Goal: Information Seeking & Learning: Learn about a topic

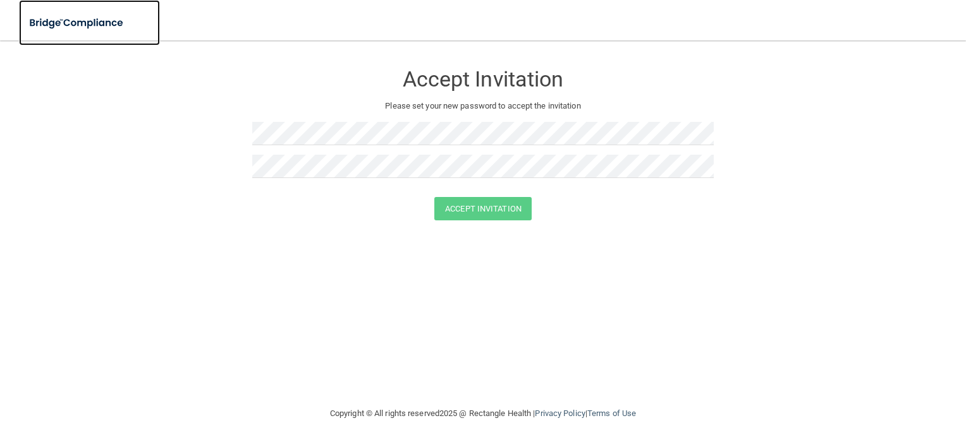
click at [102, 24] on img at bounding box center [77, 23] width 116 height 26
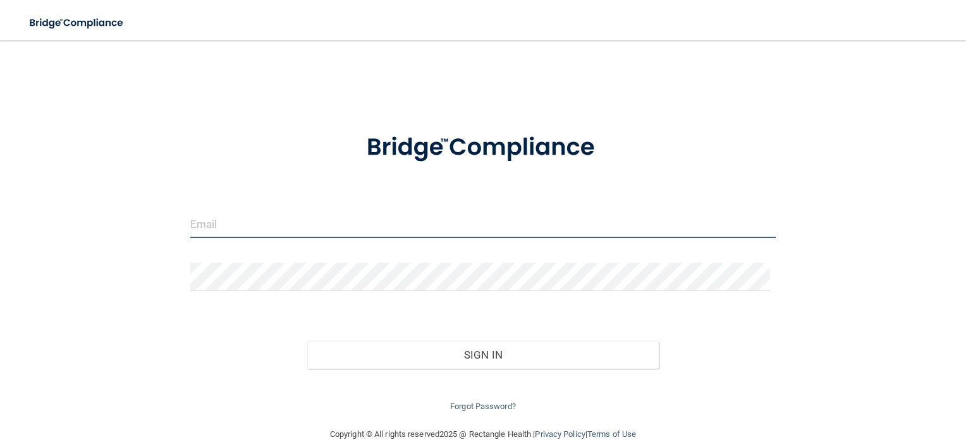
click at [288, 224] on input "email" at bounding box center [483, 224] width 586 height 28
type input "[EMAIL_ADDRESS][DOMAIN_NAME]"
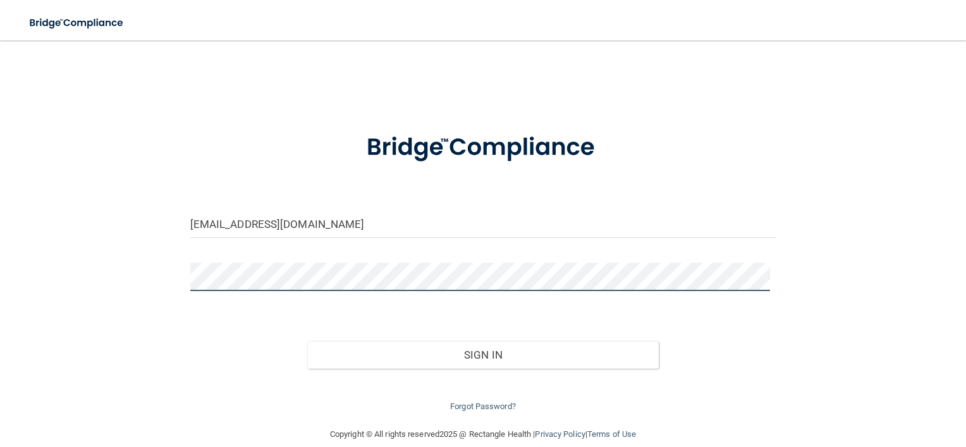
click at [307, 341] on button "Sign In" at bounding box center [482, 355] width 351 height 28
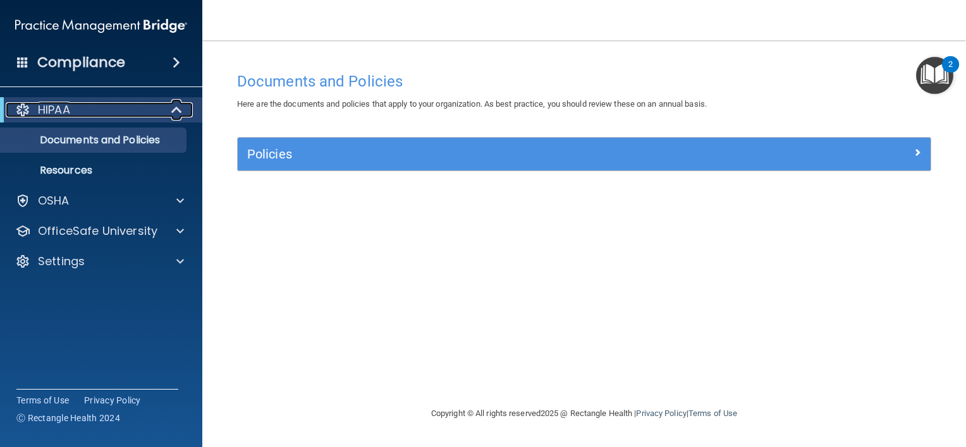
click at [106, 109] on div "HIPAA" at bounding box center [84, 109] width 156 height 15
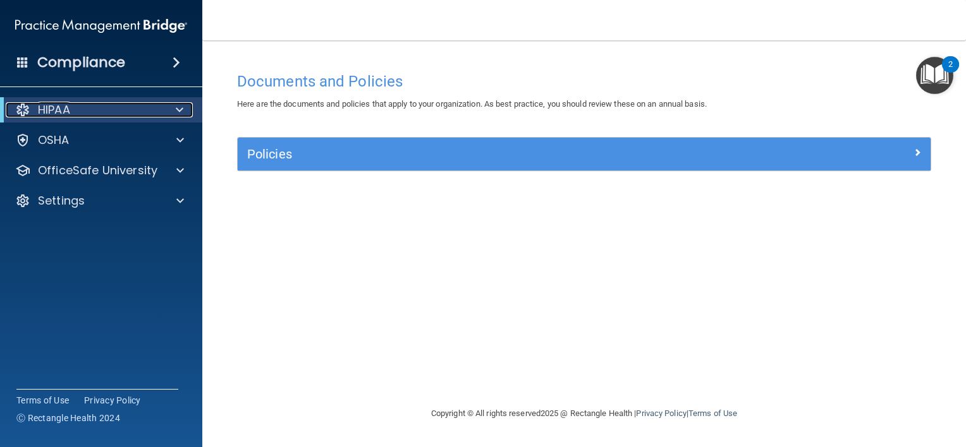
click at [179, 106] on span at bounding box center [180, 109] width 8 height 15
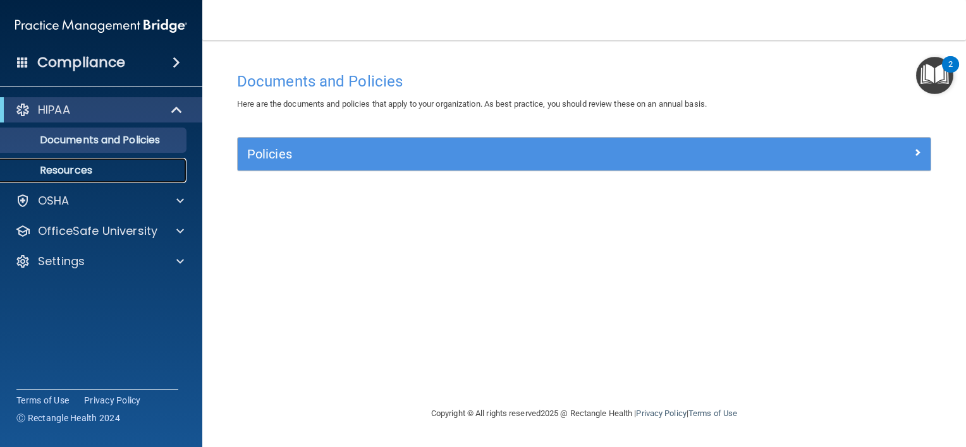
click at [106, 165] on p "Resources" at bounding box center [94, 170] width 173 height 13
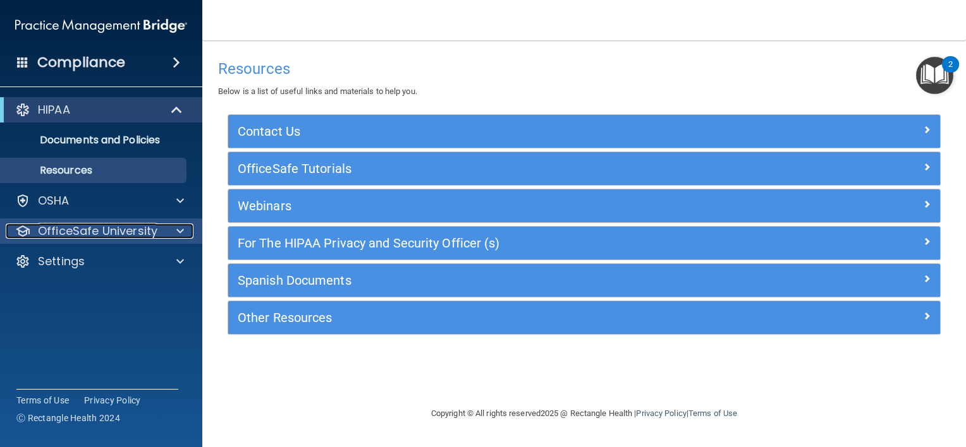
click at [123, 234] on p "OfficeSafe University" at bounding box center [97, 231] width 119 height 15
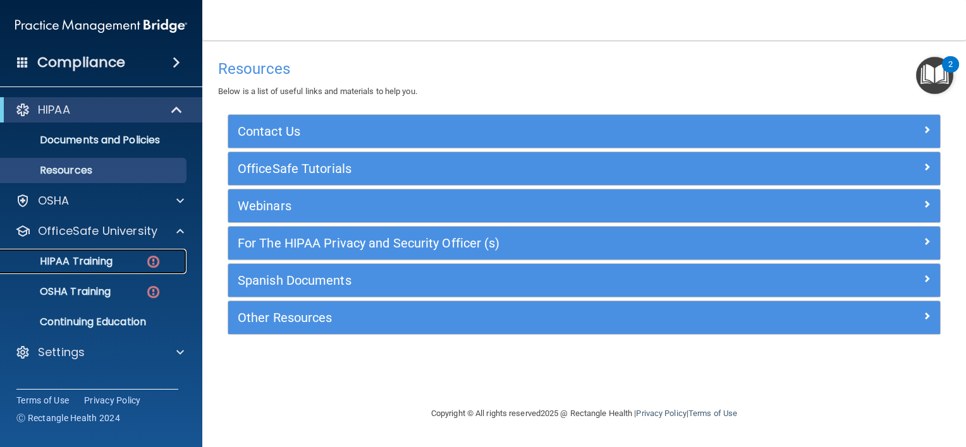
click at [124, 262] on div "HIPAA Training" at bounding box center [94, 261] width 173 height 13
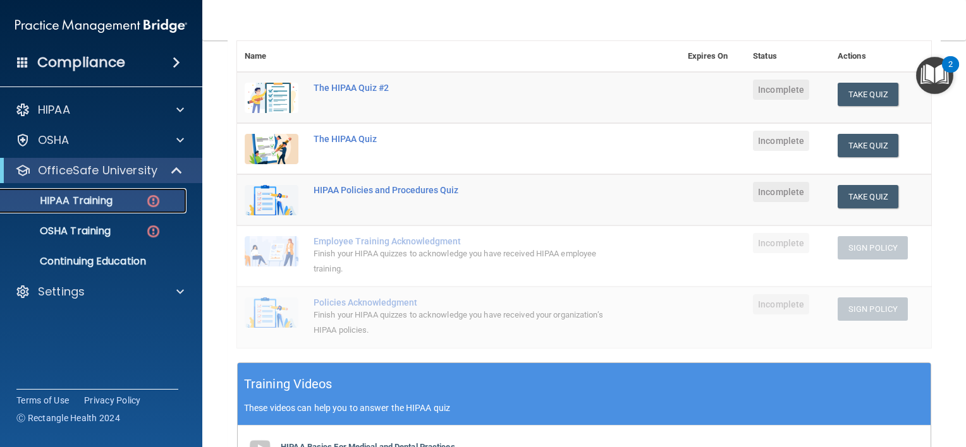
scroll to position [149, 0]
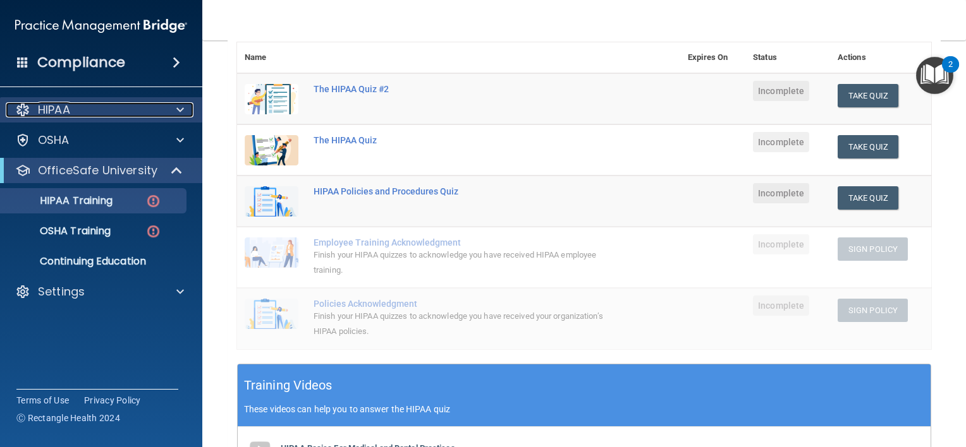
click at [88, 106] on div "HIPAA" at bounding box center [84, 109] width 157 height 15
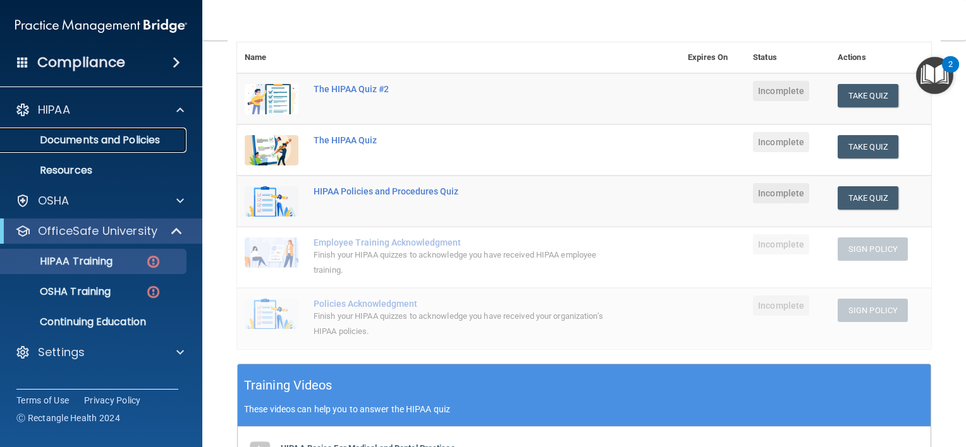
click at [88, 143] on p "Documents and Policies" at bounding box center [94, 140] width 173 height 13
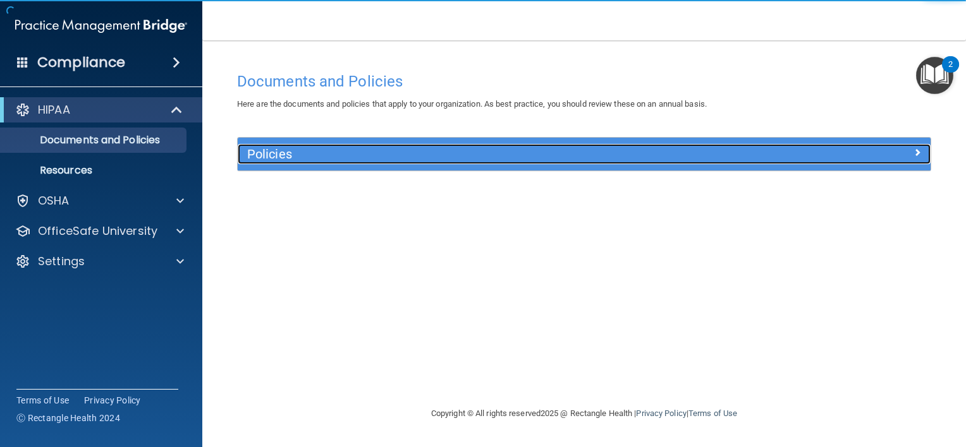
click at [624, 155] on h5 "Policies" at bounding box center [497, 154] width 501 height 14
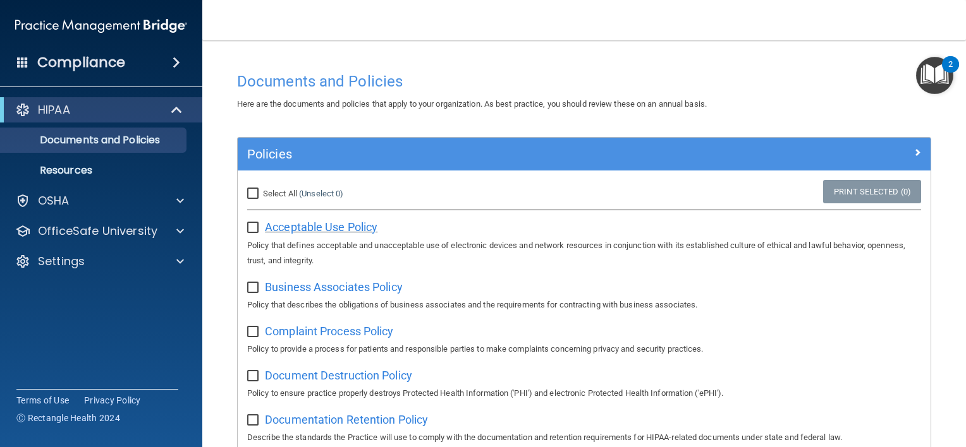
click at [337, 230] on span "Acceptable Use Policy" at bounding box center [321, 227] width 112 height 13
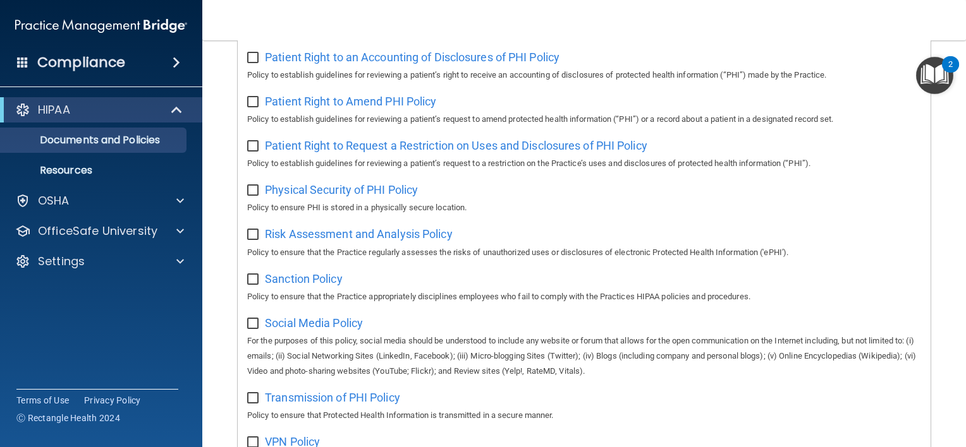
scroll to position [694, 0]
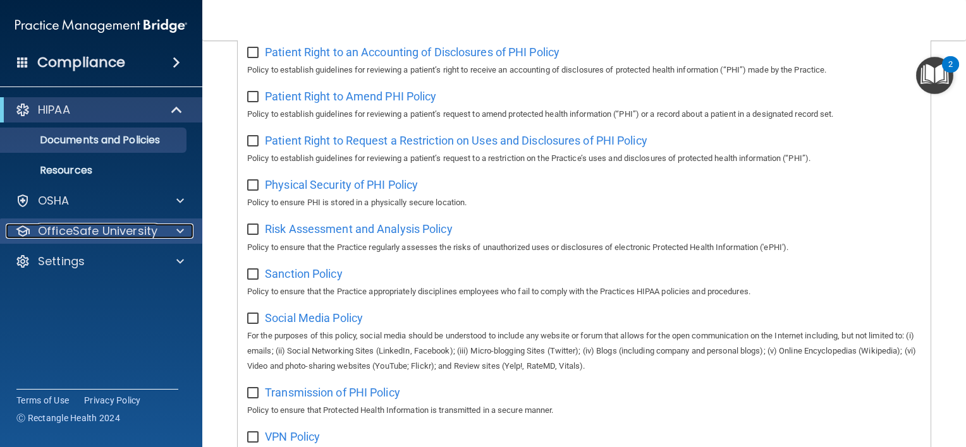
click at [90, 231] on p "OfficeSafe University" at bounding box center [97, 231] width 119 height 15
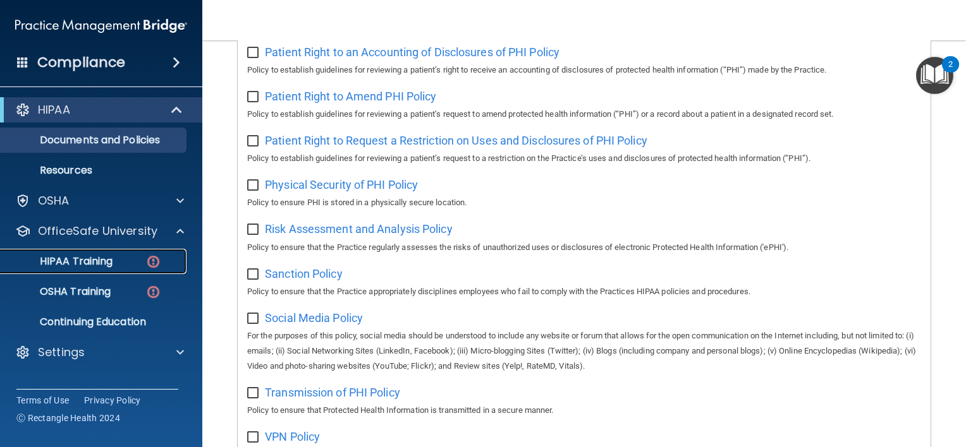
click at [89, 265] on p "HIPAA Training" at bounding box center [60, 261] width 104 height 13
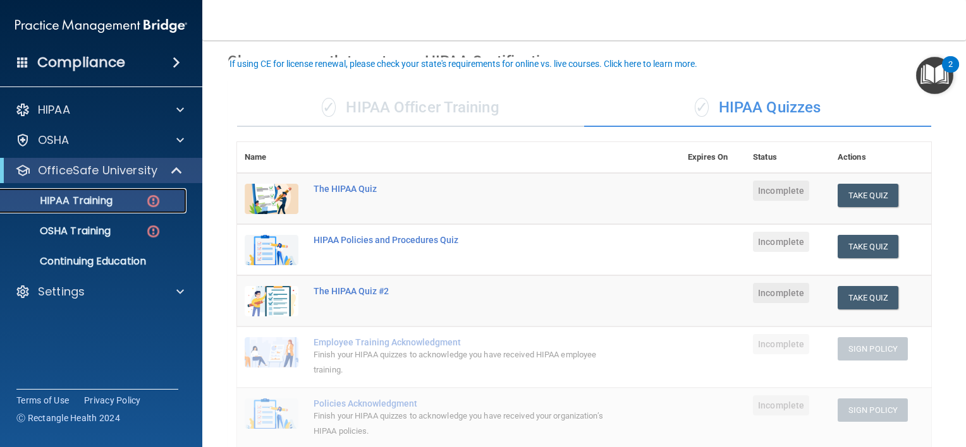
scroll to position [44, 0]
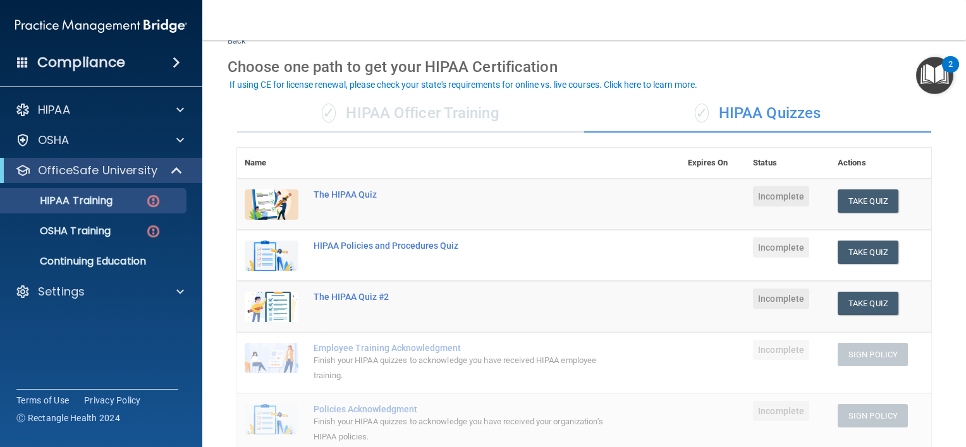
click at [432, 109] on div "✓ HIPAA Officer Training" at bounding box center [410, 114] width 347 height 38
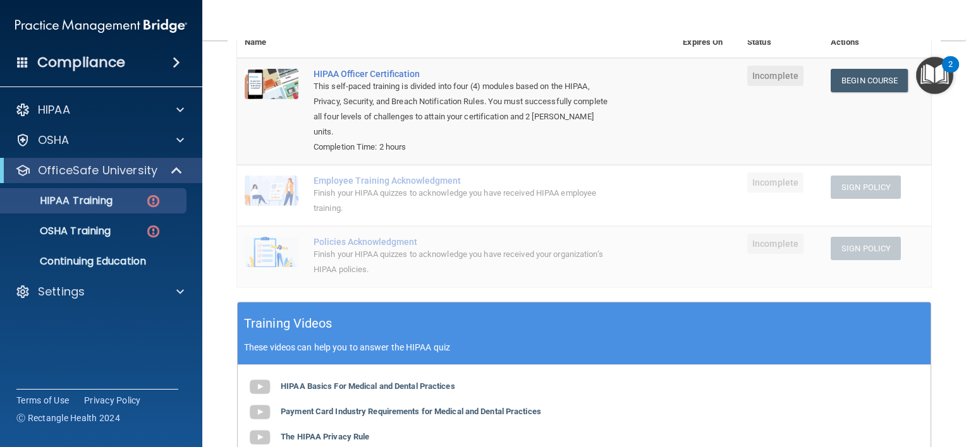
scroll to position [95, 0]
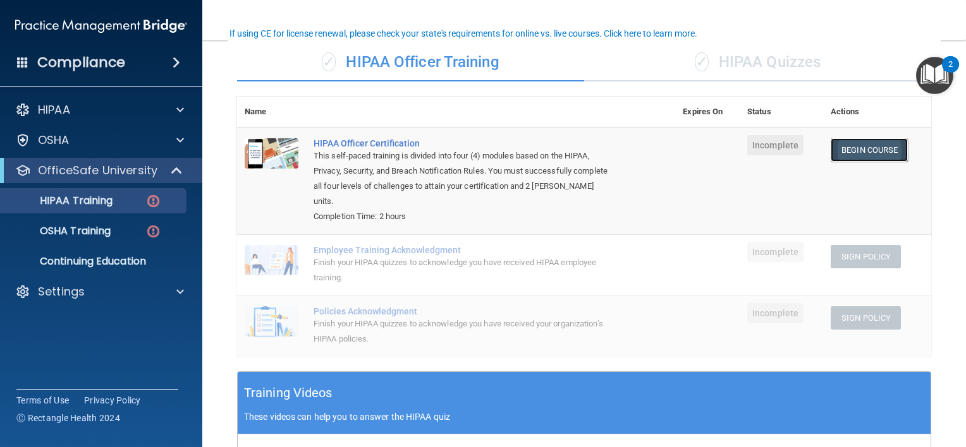
click at [866, 145] on link "Begin Course" at bounding box center [868, 149] width 77 height 23
click at [734, 68] on div "✓ HIPAA Quizzes" at bounding box center [757, 63] width 347 height 38
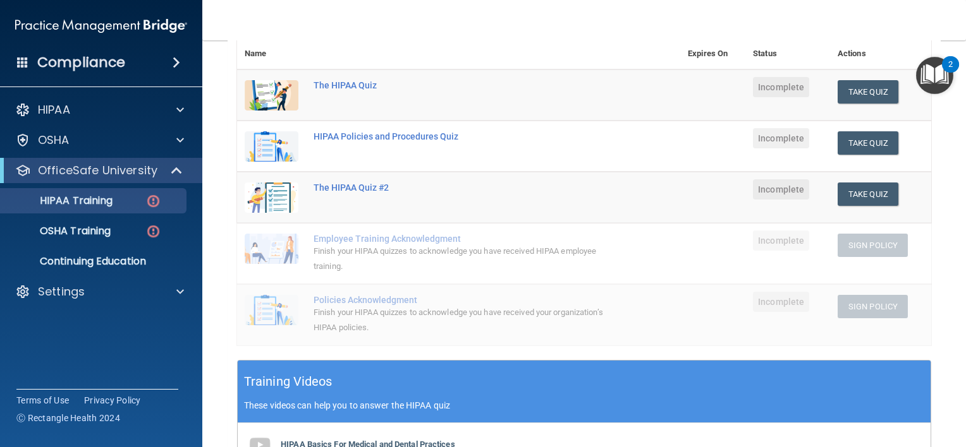
scroll to position [155, 0]
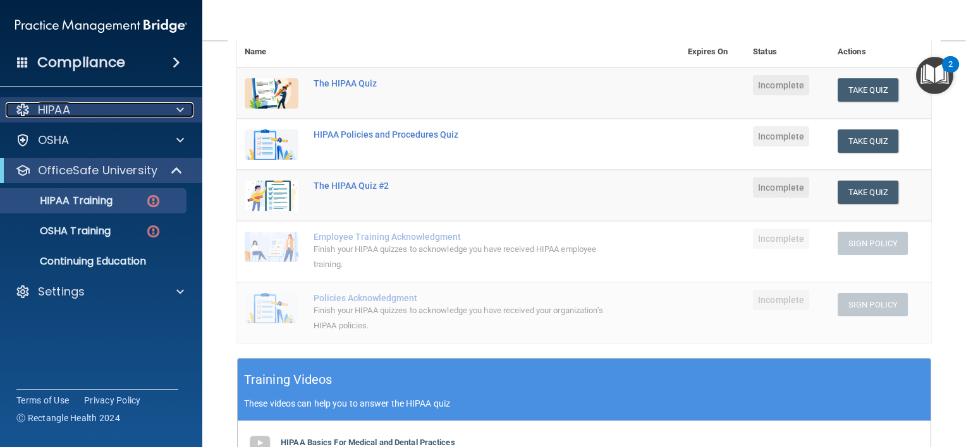
click at [152, 109] on div "HIPAA" at bounding box center [84, 109] width 157 height 15
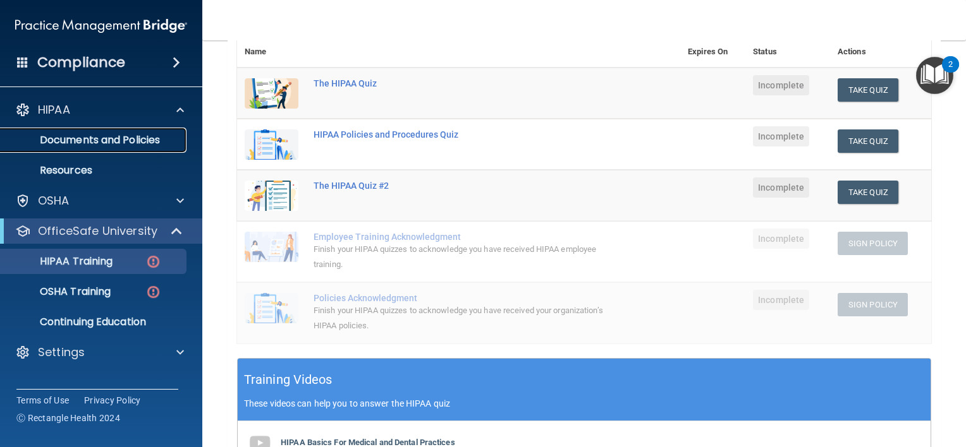
click at [152, 139] on p "Documents and Policies" at bounding box center [94, 140] width 173 height 13
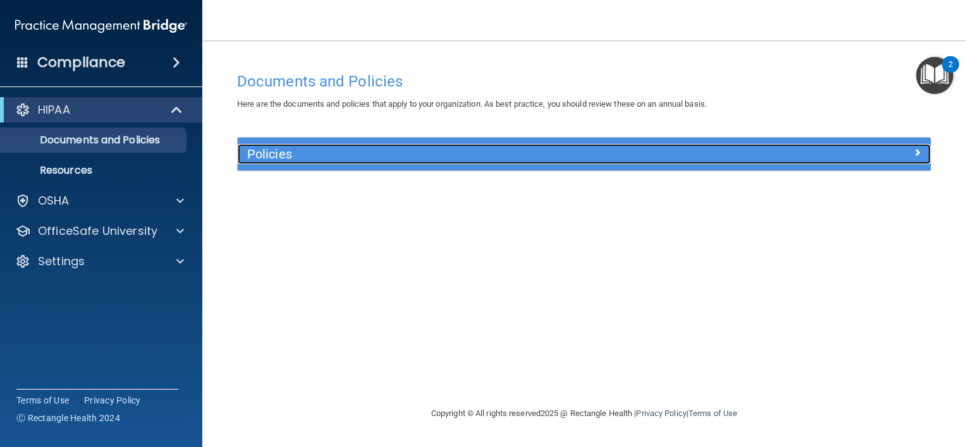
click at [397, 159] on h5 "Policies" at bounding box center [497, 154] width 501 height 14
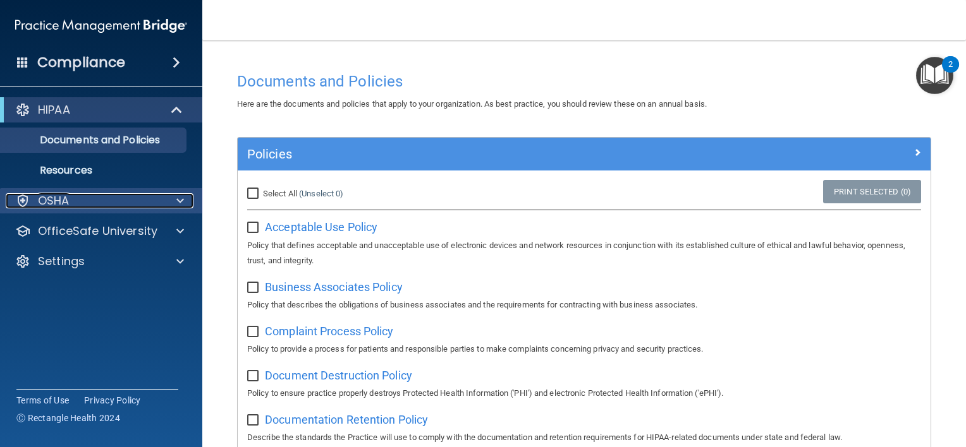
click at [91, 200] on div "OSHA" at bounding box center [84, 200] width 157 height 15
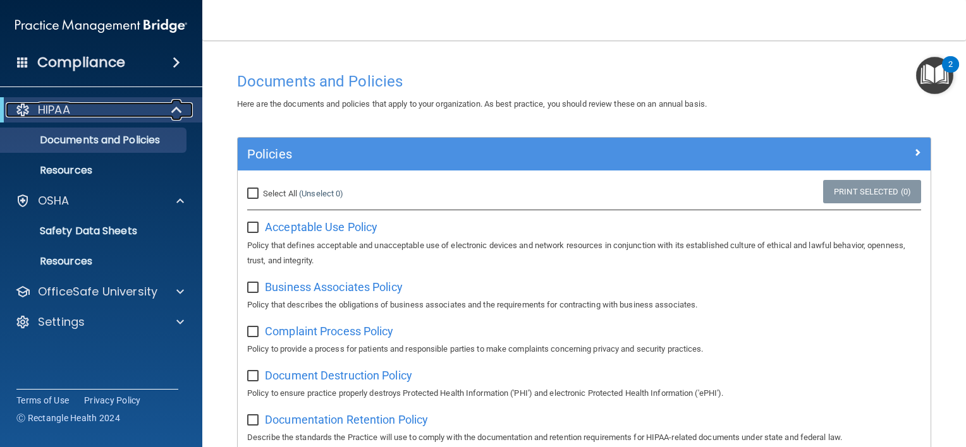
click at [137, 111] on div "HIPAA" at bounding box center [84, 109] width 156 height 15
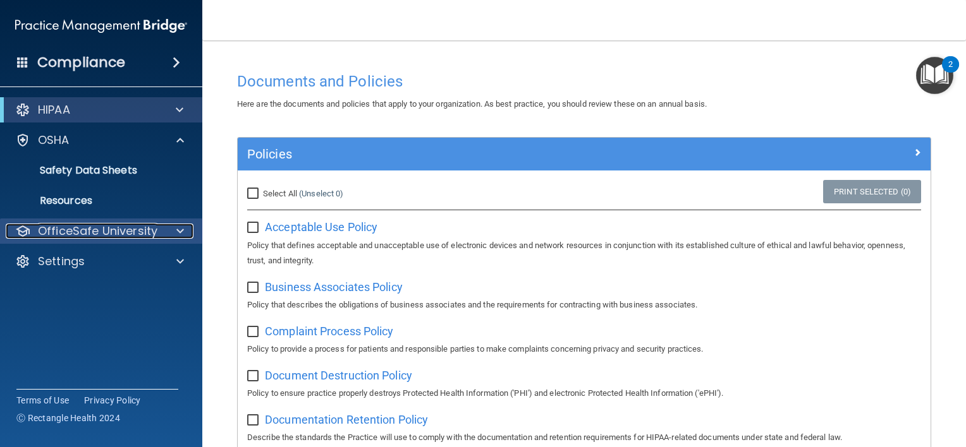
click at [111, 231] on p "OfficeSafe University" at bounding box center [97, 231] width 119 height 15
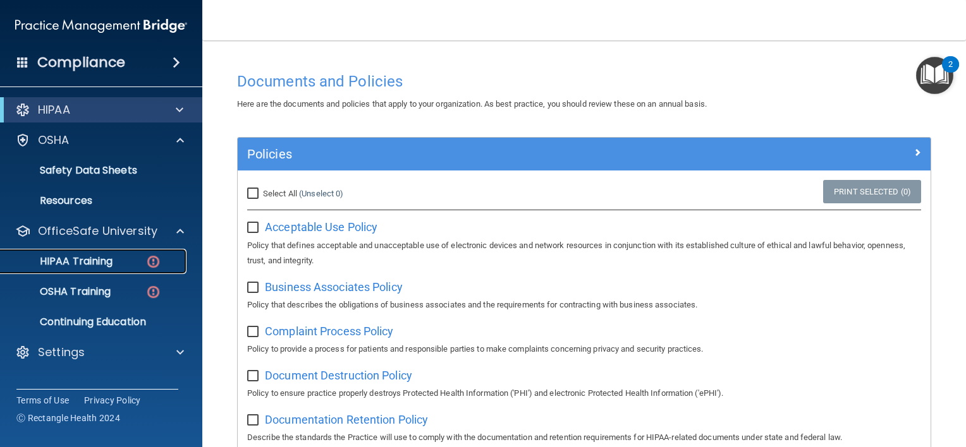
click at [106, 256] on p "HIPAA Training" at bounding box center [60, 261] width 104 height 13
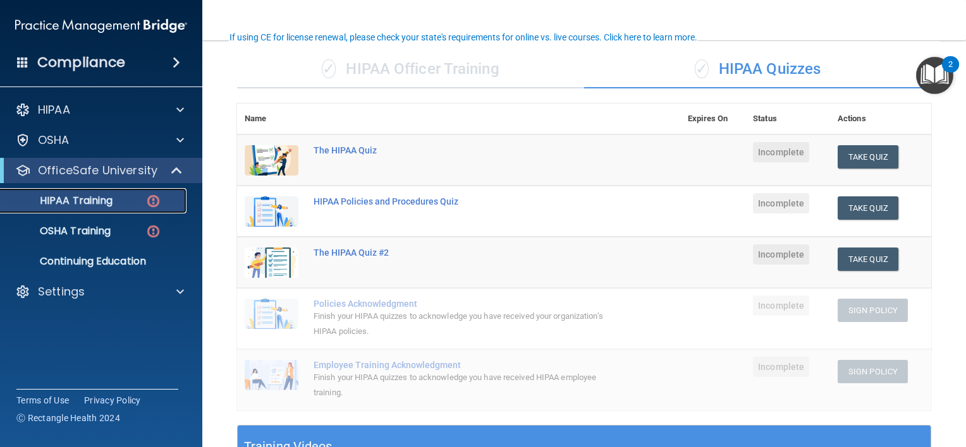
scroll to position [97, 0]
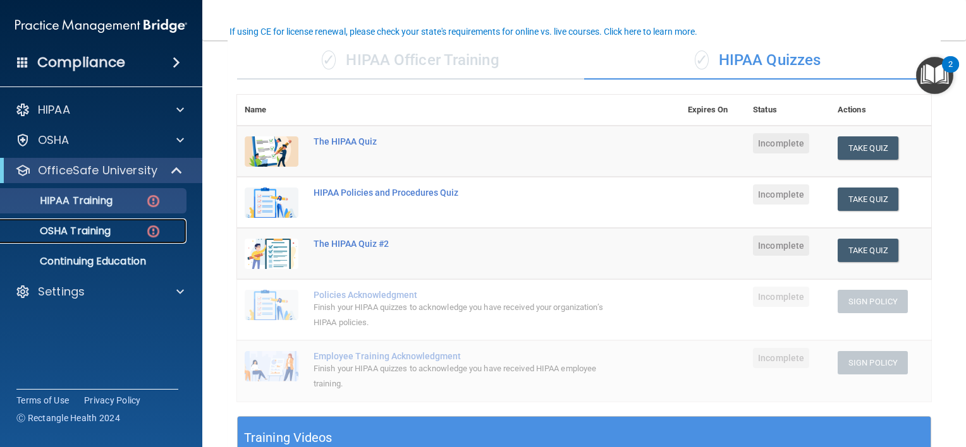
click at [108, 231] on p "OSHA Training" at bounding box center [59, 231] width 102 height 13
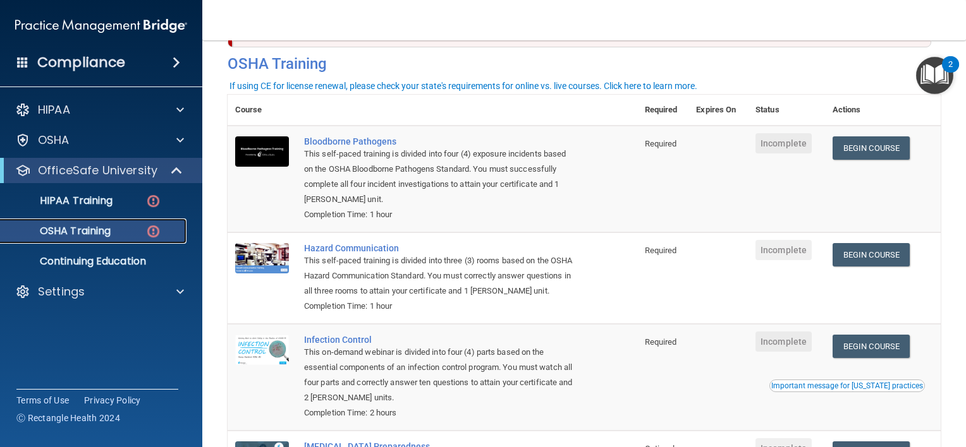
scroll to position [49, 0]
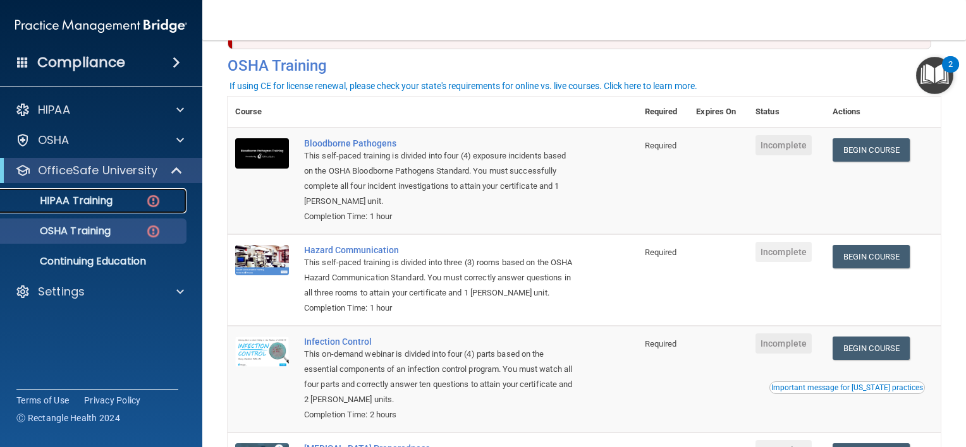
click at [88, 209] on link "HIPAA Training" at bounding box center [86, 200] width 199 height 25
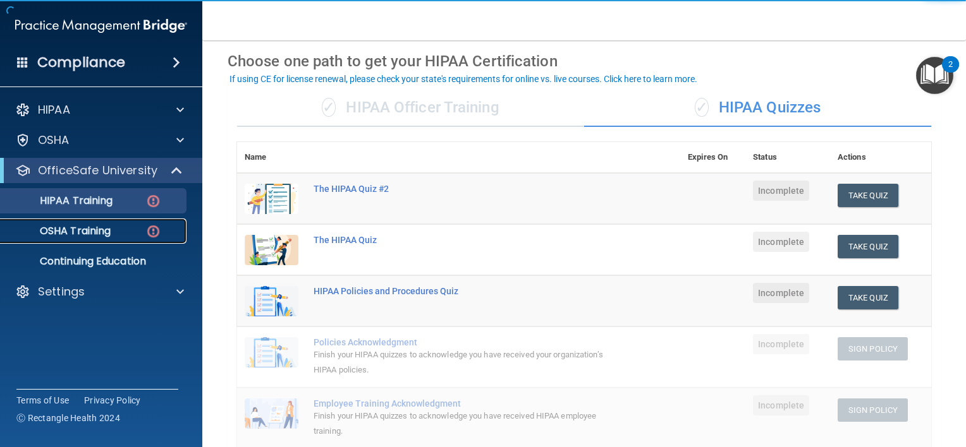
click at [96, 228] on p "OSHA Training" at bounding box center [59, 231] width 102 height 13
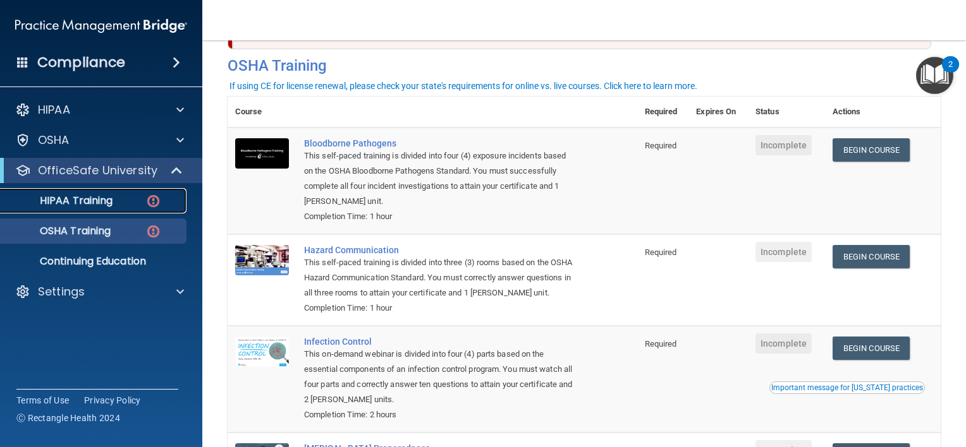
click at [113, 206] on div "HIPAA Training" at bounding box center [94, 201] width 173 height 13
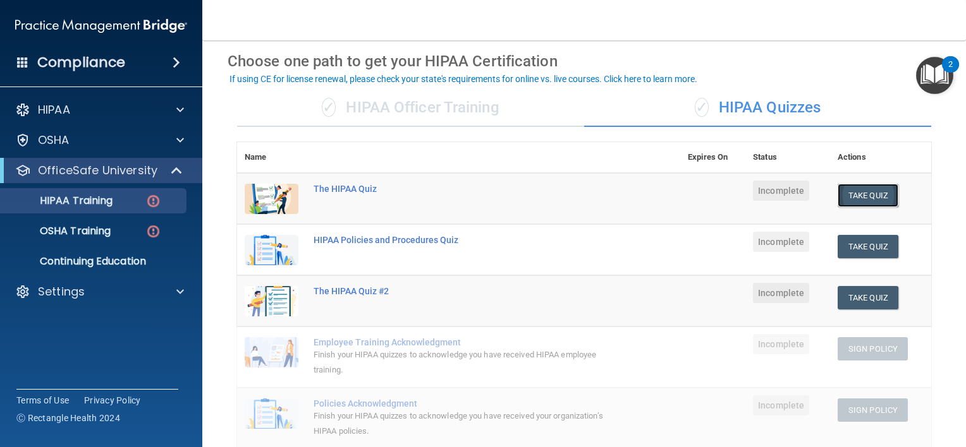
click at [856, 204] on button "Take Quiz" at bounding box center [867, 195] width 61 height 23
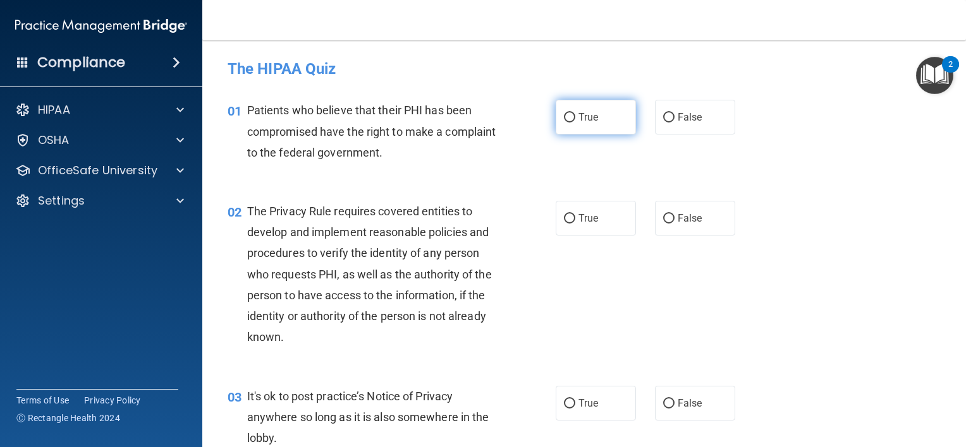
click at [585, 117] on span "True" at bounding box center [588, 117] width 20 height 12
click at [575, 117] on input "True" at bounding box center [569, 117] width 11 height 9
radio input "true"
click at [568, 220] on input "True" at bounding box center [569, 218] width 11 height 9
radio input "true"
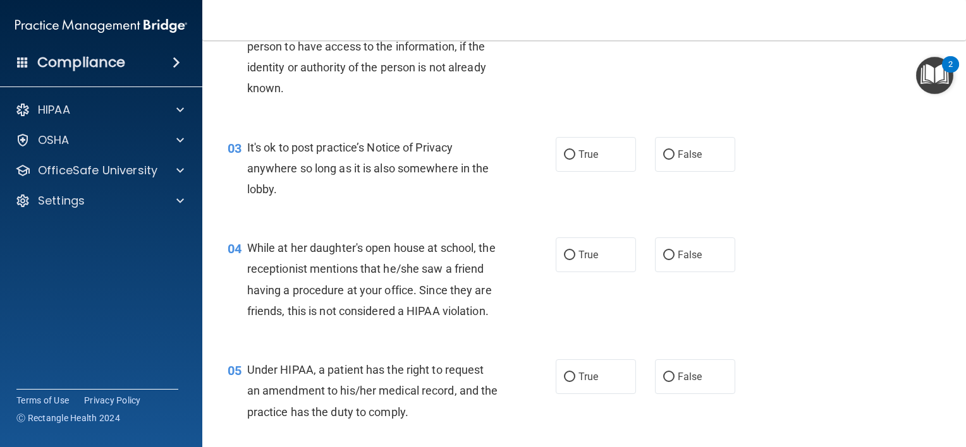
scroll to position [281, 0]
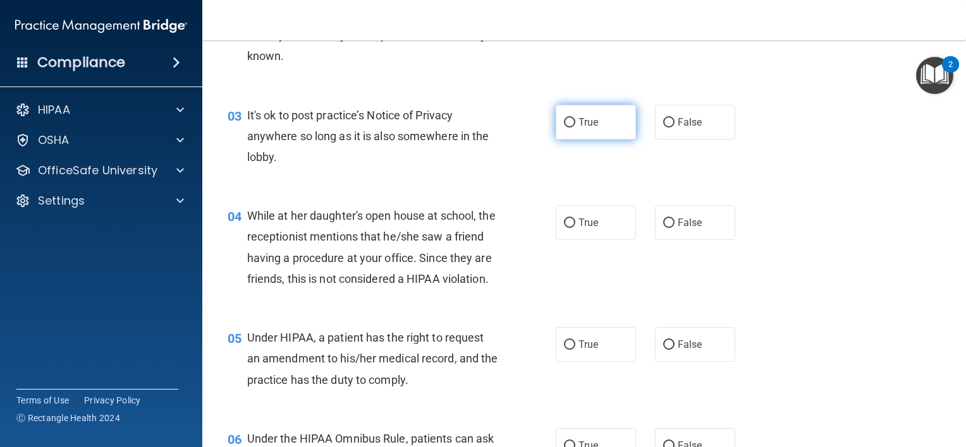
click at [566, 124] on input "True" at bounding box center [569, 122] width 11 height 9
radio input "true"
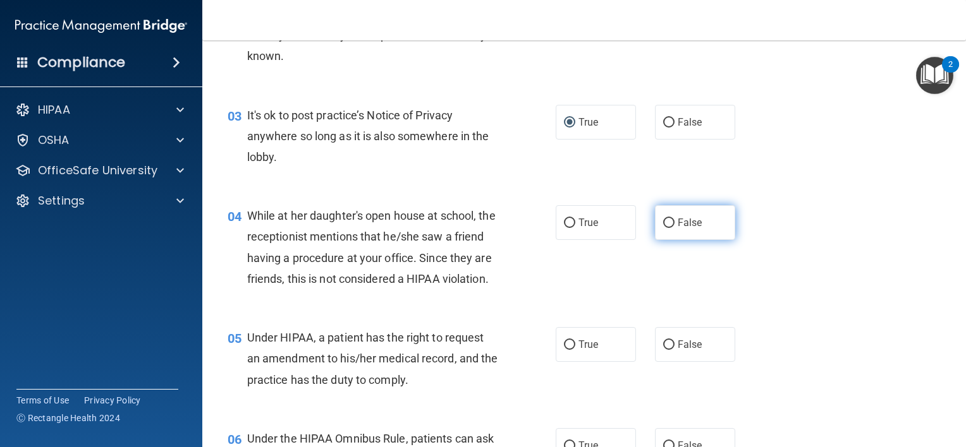
click at [679, 222] on span "False" at bounding box center [690, 223] width 25 height 12
click at [674, 222] on input "False" at bounding box center [668, 223] width 11 height 9
radio input "true"
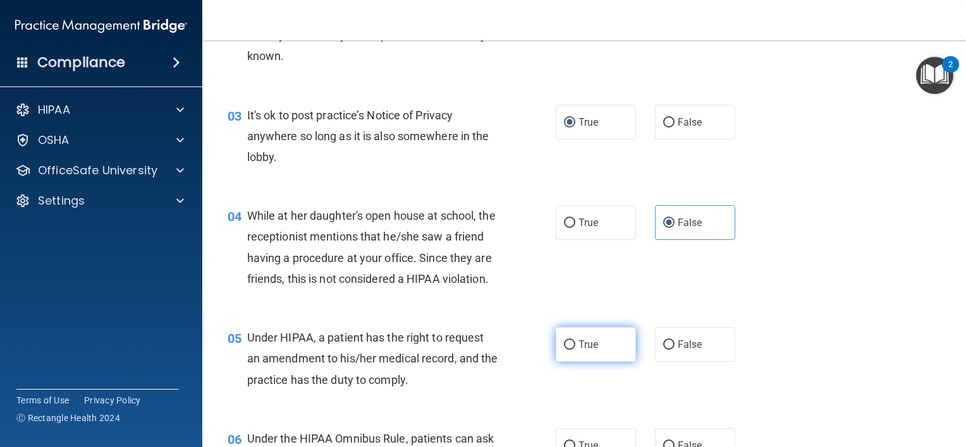
click at [578, 351] on span "True" at bounding box center [588, 345] width 20 height 12
click at [575, 350] on input "True" at bounding box center [569, 345] width 11 height 9
radio input "true"
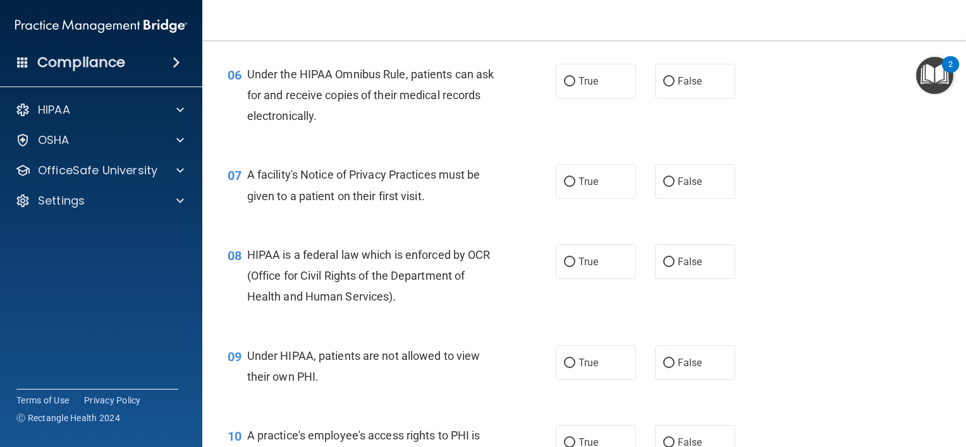
scroll to position [664, 0]
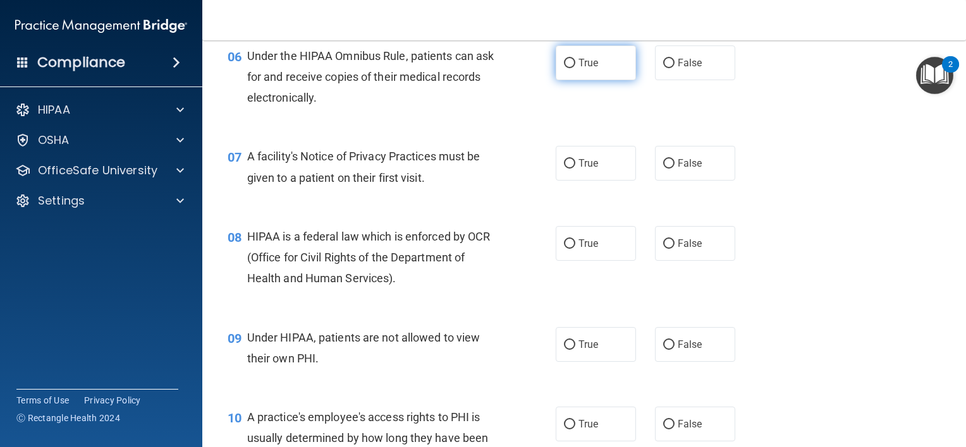
click at [607, 76] on label "True" at bounding box center [596, 63] width 80 height 35
click at [575, 68] on input "True" at bounding box center [569, 63] width 11 height 9
radio input "true"
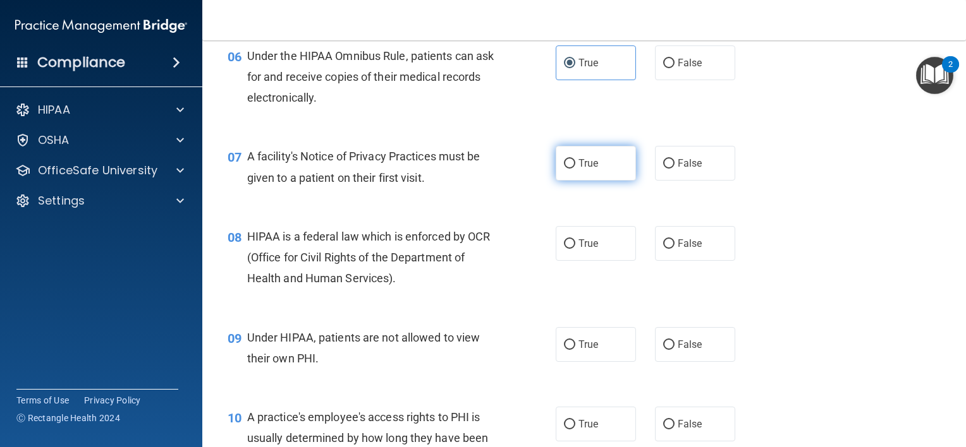
click at [583, 181] on label "True" at bounding box center [596, 163] width 80 height 35
click at [575, 169] on input "True" at bounding box center [569, 163] width 11 height 9
radio input "true"
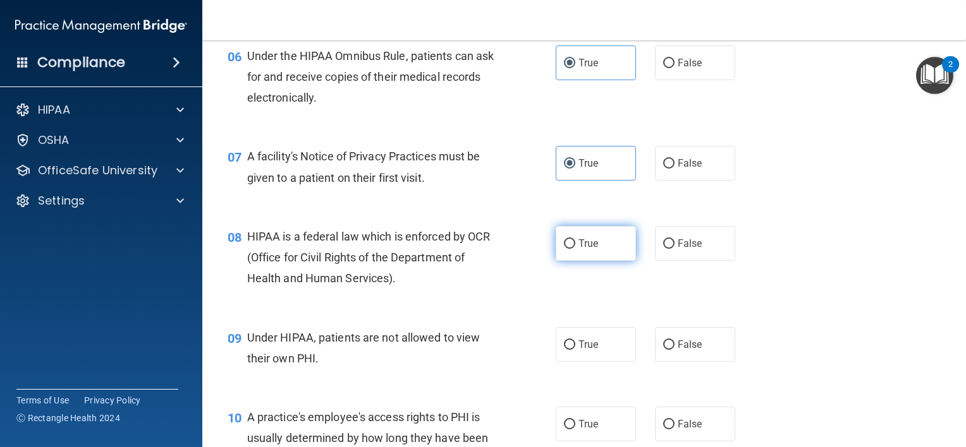
click at [578, 250] on span "True" at bounding box center [588, 244] width 20 height 12
click at [575, 249] on input "True" at bounding box center [569, 244] width 11 height 9
radio input "true"
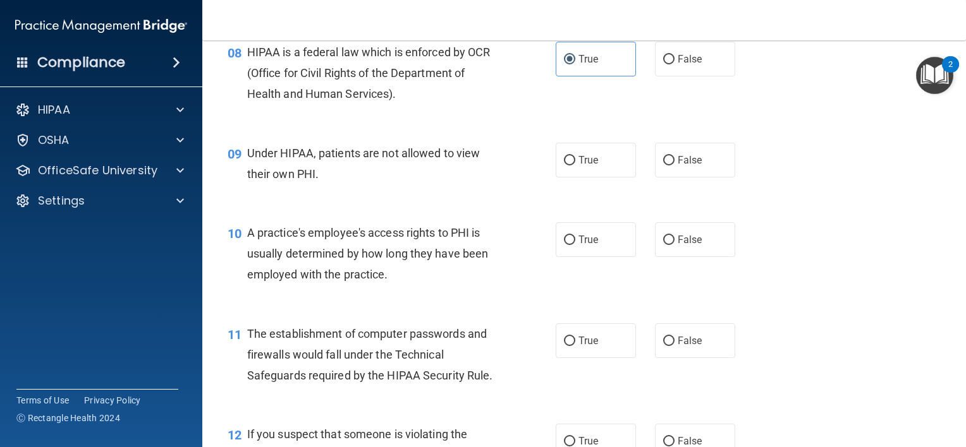
scroll to position [863, 0]
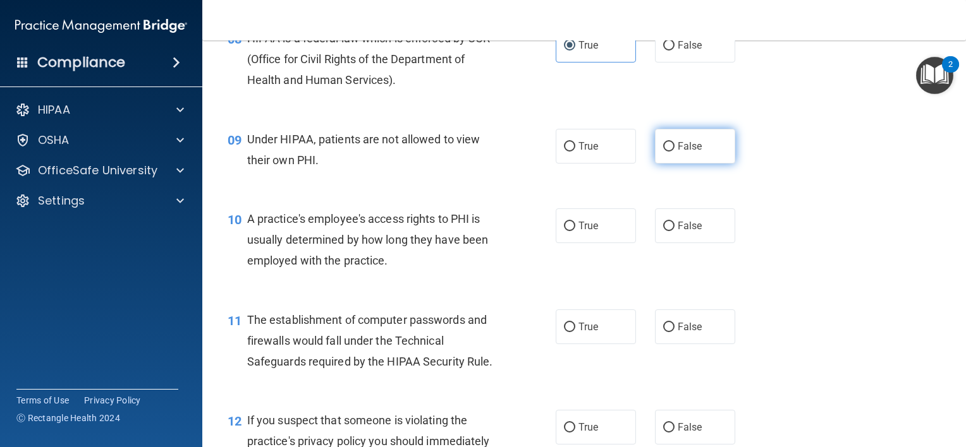
click at [683, 152] on span "False" at bounding box center [690, 146] width 25 height 12
click at [674, 152] on input "False" at bounding box center [668, 146] width 11 height 9
radio input "true"
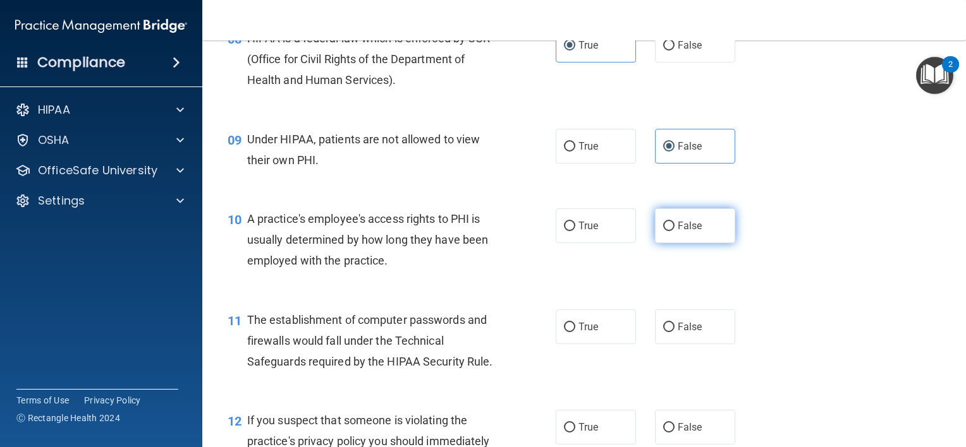
click at [670, 243] on label "False" at bounding box center [695, 226] width 80 height 35
click at [670, 231] on input "False" at bounding box center [668, 226] width 11 height 9
radio input "true"
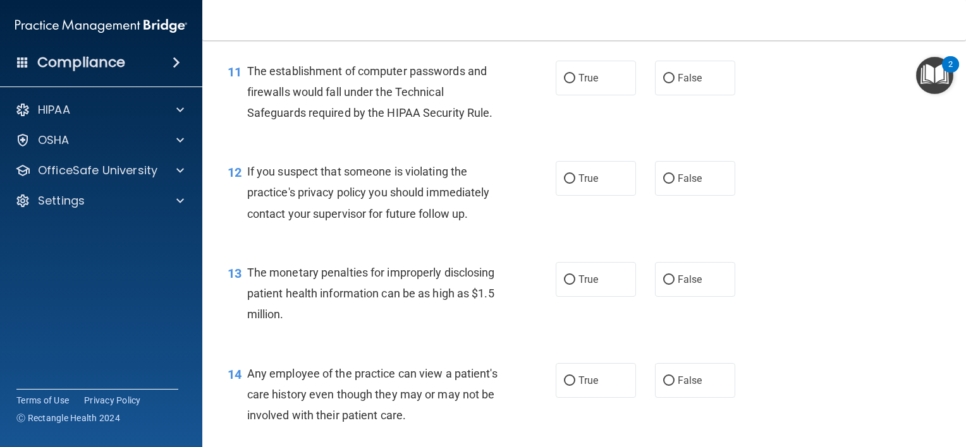
scroll to position [1116, 0]
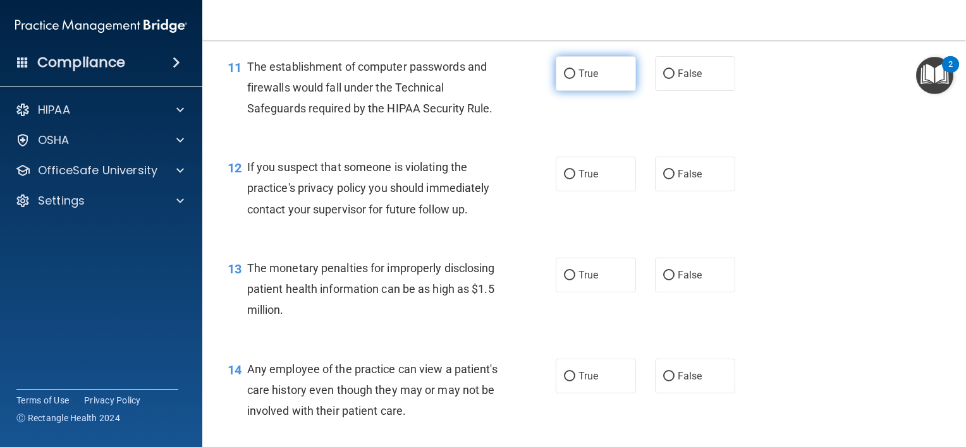
click at [587, 80] on span "True" at bounding box center [588, 74] width 20 height 12
click at [575, 79] on input "True" at bounding box center [569, 74] width 11 height 9
radio input "true"
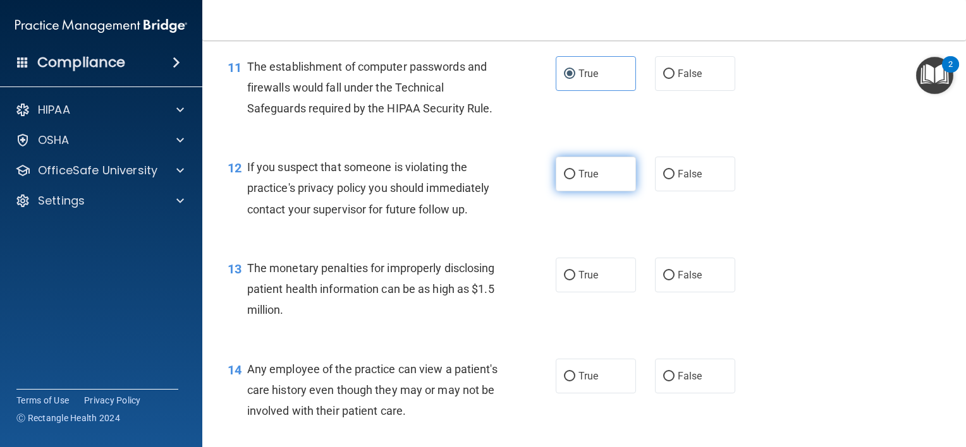
click at [595, 192] on label "True" at bounding box center [596, 174] width 80 height 35
click at [575, 179] on input "True" at bounding box center [569, 174] width 11 height 9
radio input "true"
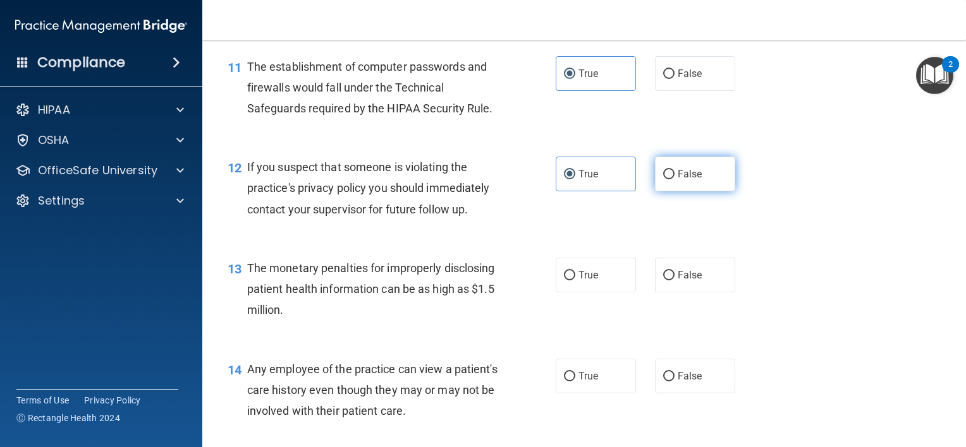
click at [665, 179] on input "False" at bounding box center [668, 174] width 11 height 9
radio input "true"
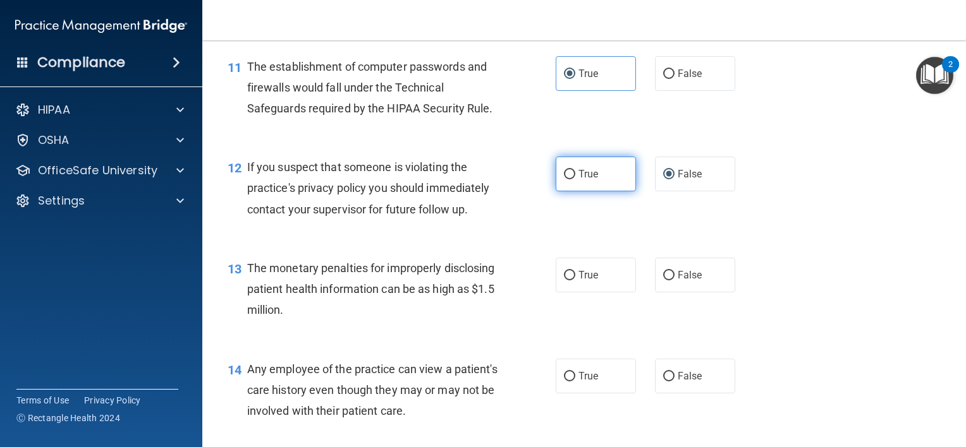
click at [582, 180] on span "True" at bounding box center [588, 174] width 20 height 12
click at [575, 179] on input "True" at bounding box center [569, 174] width 11 height 9
radio input "true"
radio input "false"
